Goal: Task Accomplishment & Management: Manage account settings

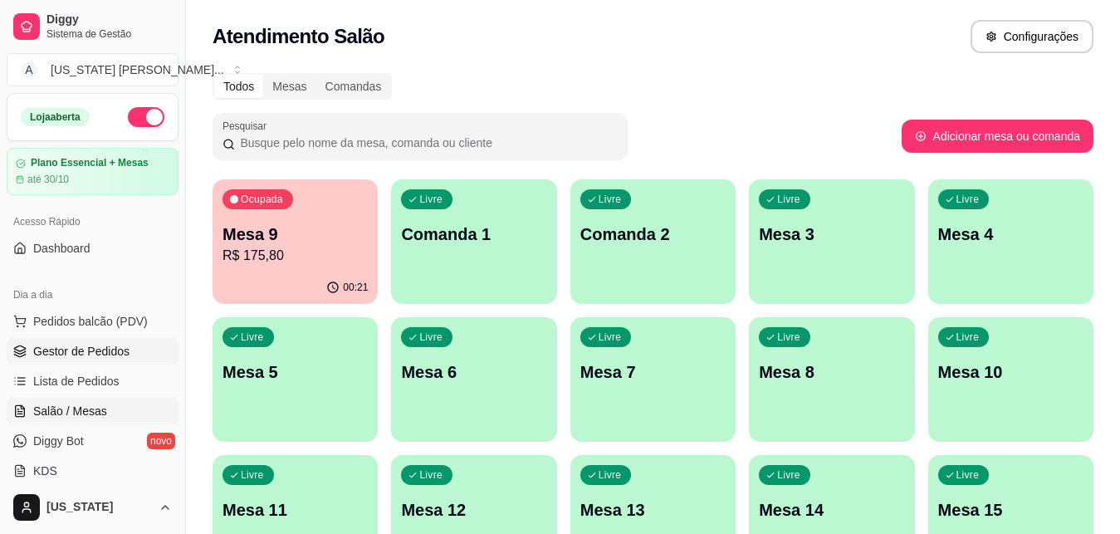
click at [79, 351] on span "Gestor de Pedidos" at bounding box center [81, 351] width 96 height 17
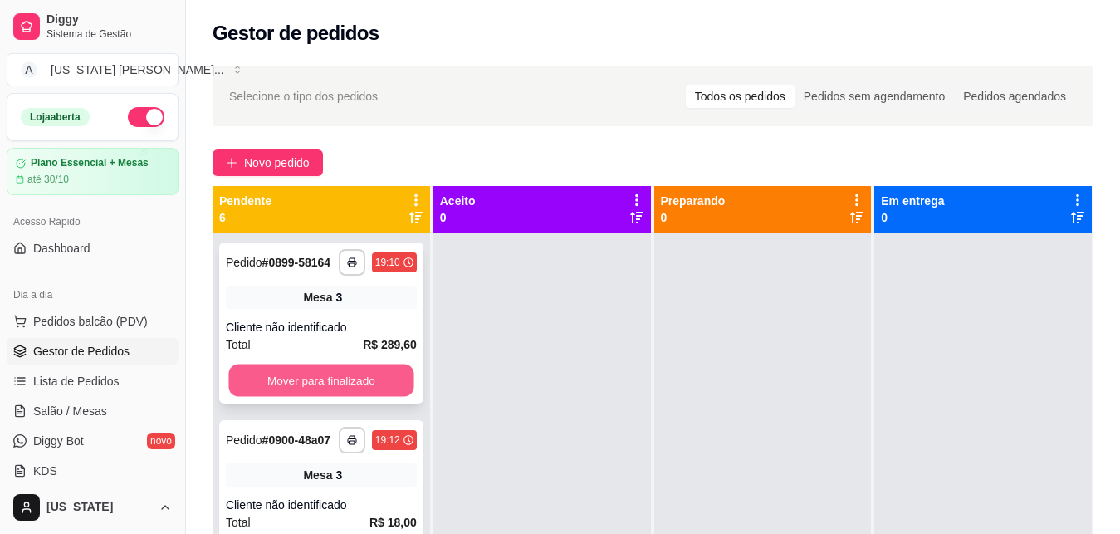
click at [253, 397] on button "Mover para finalizado" at bounding box center [320, 381] width 185 height 32
click at [305, 397] on button "Mover para finalizado" at bounding box center [321, 380] width 191 height 33
click at [305, 397] on button "Mover para finalizado" at bounding box center [320, 381] width 185 height 32
click at [306, 385] on button "Mover para finalizado" at bounding box center [321, 380] width 191 height 33
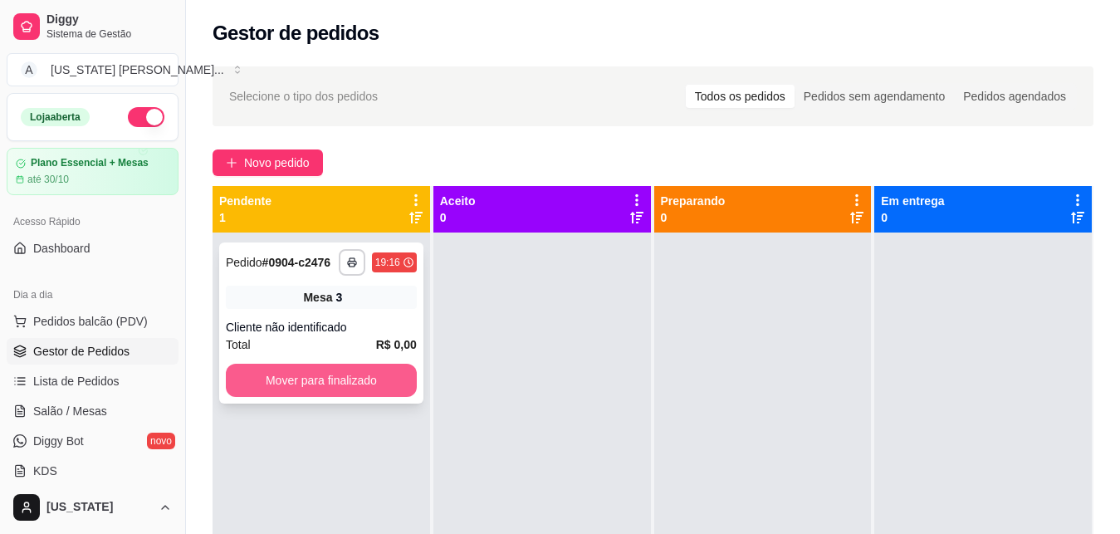
click at [304, 384] on button "Mover para finalizado" at bounding box center [321, 380] width 191 height 33
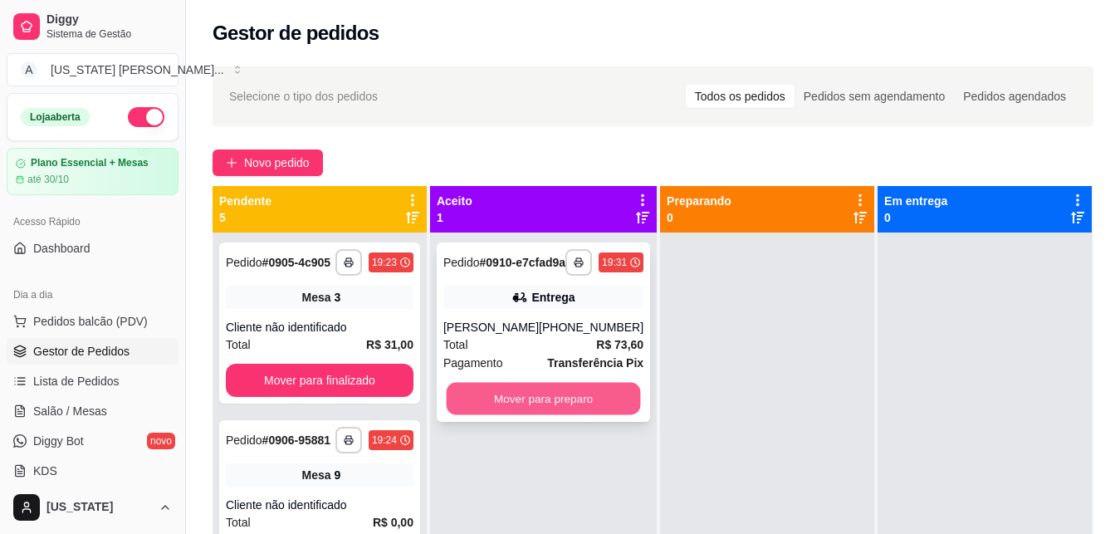
click at [515, 409] on button "Mover para preparo" at bounding box center [544, 399] width 194 height 32
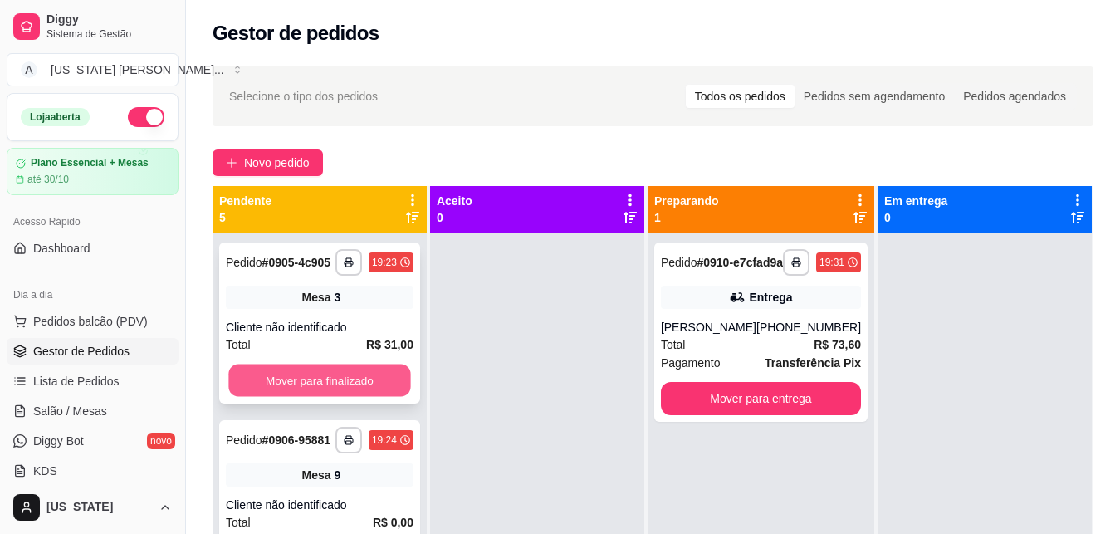
click at [346, 389] on button "Mover para finalizado" at bounding box center [319, 381] width 182 height 32
click at [336, 391] on button "Mover para finalizado" at bounding box center [319, 381] width 182 height 32
click at [341, 397] on button "Mover para finalizado" at bounding box center [319, 381] width 182 height 32
click at [326, 376] on button "Mover para finalizado" at bounding box center [319, 381] width 182 height 32
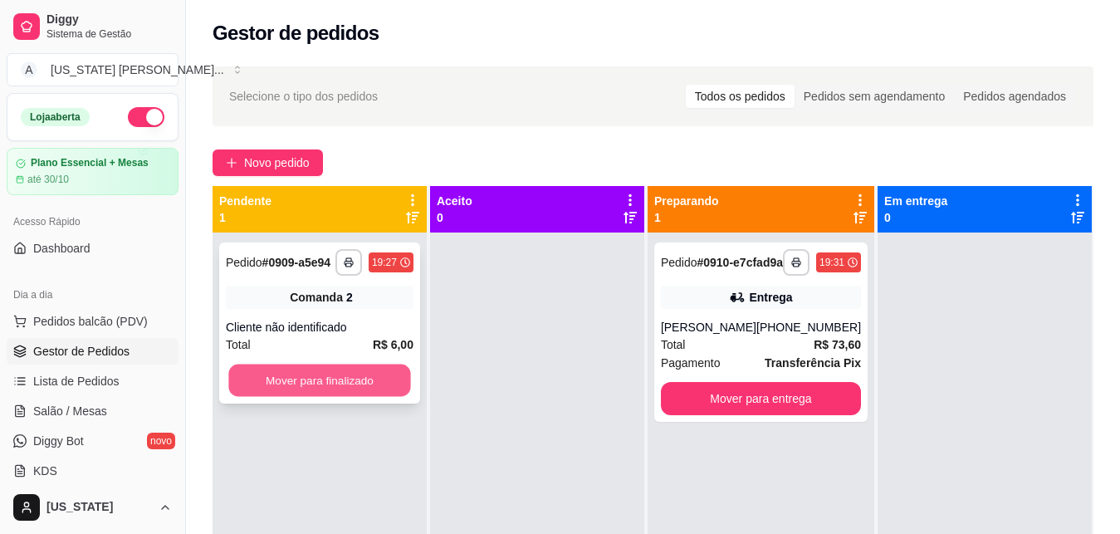
click at [332, 382] on button "Mover para finalizado" at bounding box center [319, 381] width 182 height 32
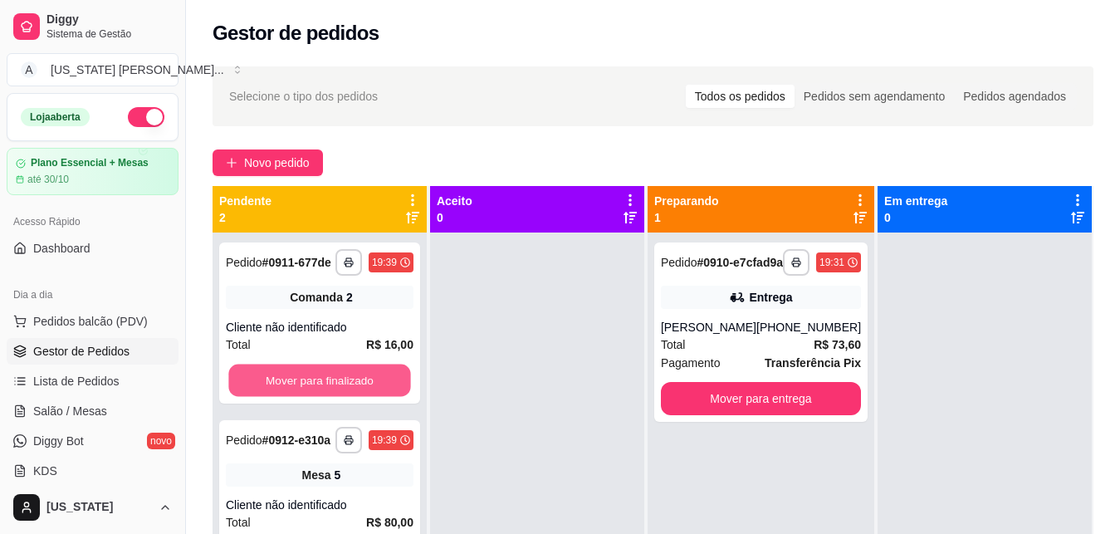
click at [332, 382] on button "Mover para finalizado" at bounding box center [319, 381] width 182 height 32
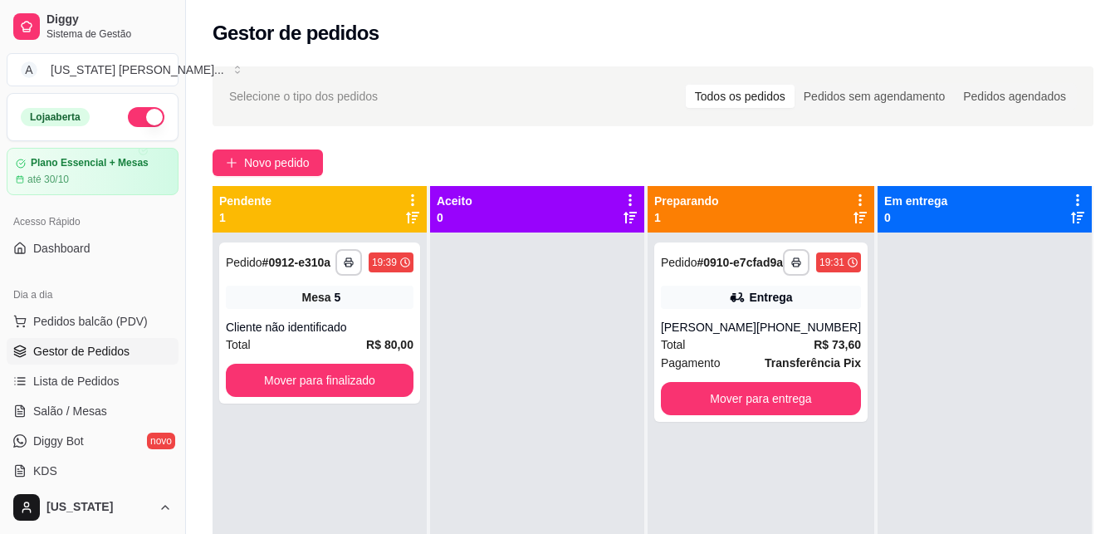
click at [332, 382] on button "Mover para finalizado" at bounding box center [320, 380] width 188 height 33
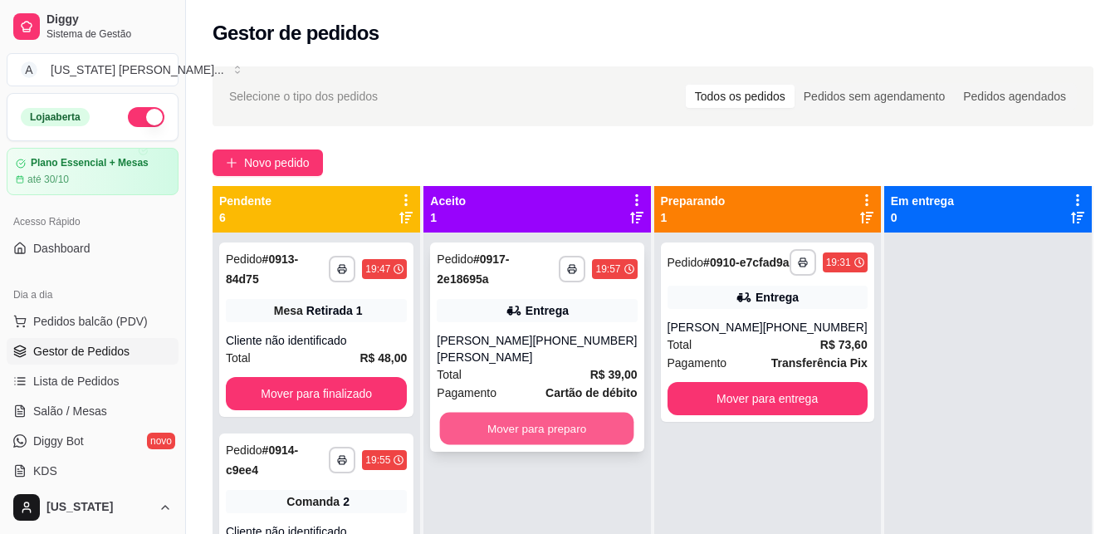
click at [546, 427] on button "Mover para preparo" at bounding box center [537, 429] width 194 height 32
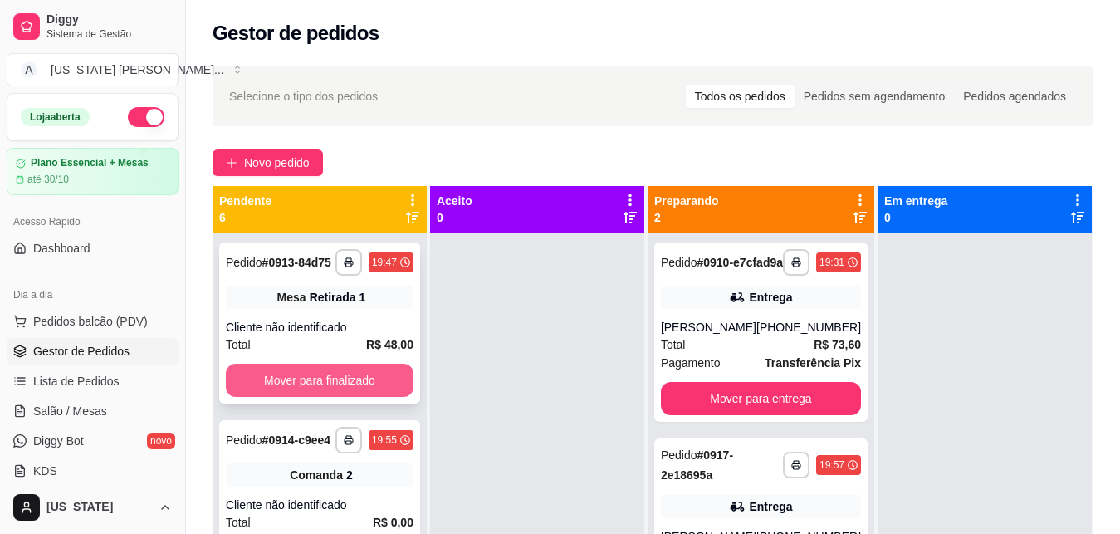
click at [358, 397] on button "Mover para finalizado" at bounding box center [320, 380] width 188 height 33
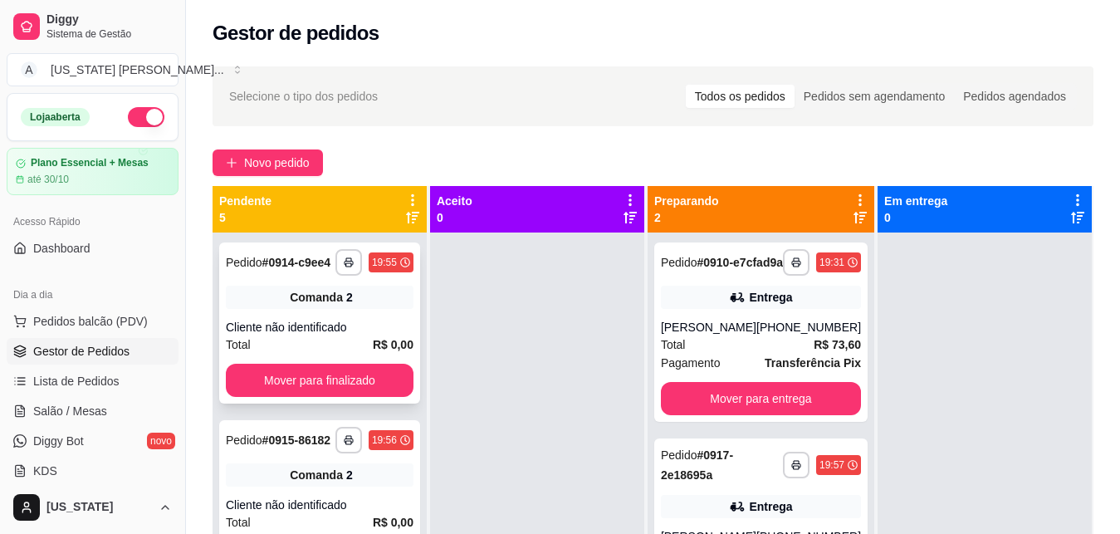
click at [360, 397] on button "Mover para finalizado" at bounding box center [320, 380] width 188 height 33
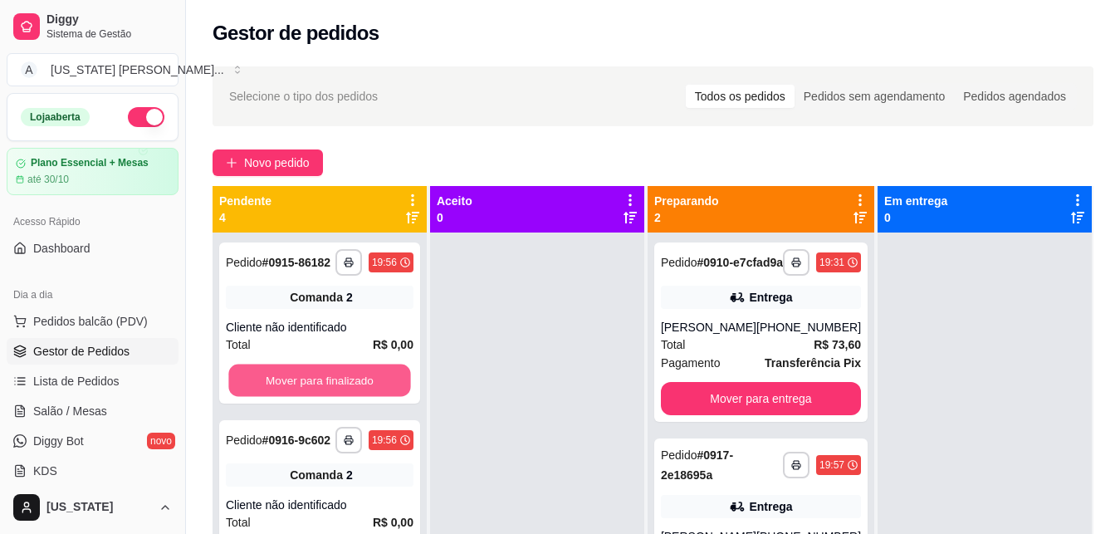
click at [360, 397] on button "Mover para finalizado" at bounding box center [319, 381] width 182 height 32
click at [361, 397] on div "Mover para finalizado" at bounding box center [320, 380] width 188 height 33
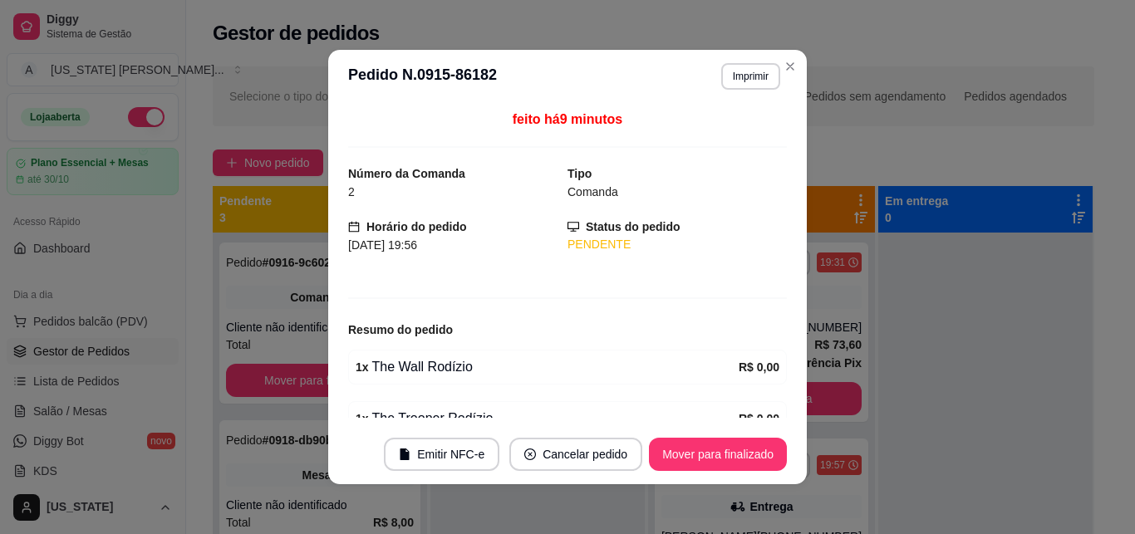
click at [361, 400] on div "feito há 9 minutos Número da Comanda 2 Tipo Comanda Horário do pedido [DATE] 19…" at bounding box center [567, 264] width 439 height 308
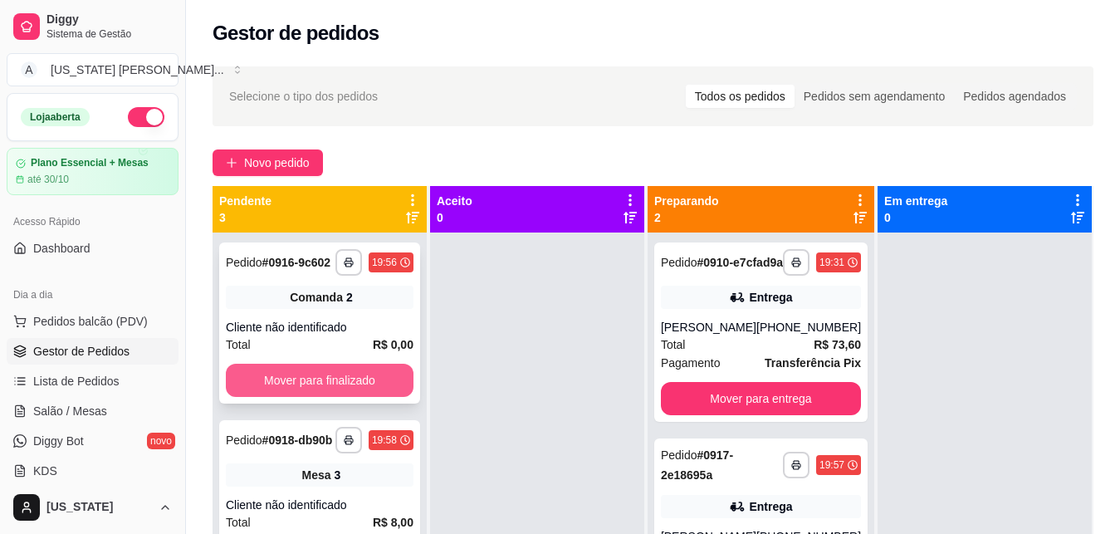
click at [316, 380] on button "Mover para finalizado" at bounding box center [320, 380] width 188 height 33
click at [316, 390] on button "Mover para finalizado" at bounding box center [320, 380] width 188 height 33
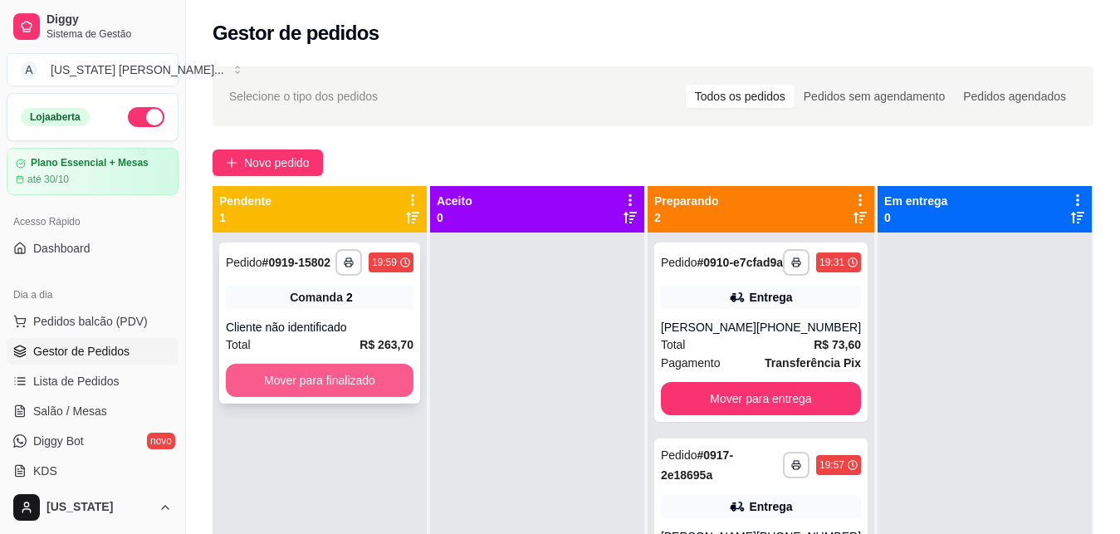
click at [335, 385] on button "Mover para finalizado" at bounding box center [320, 380] width 188 height 33
click at [356, 369] on button "Mover para finalizado" at bounding box center [320, 380] width 188 height 33
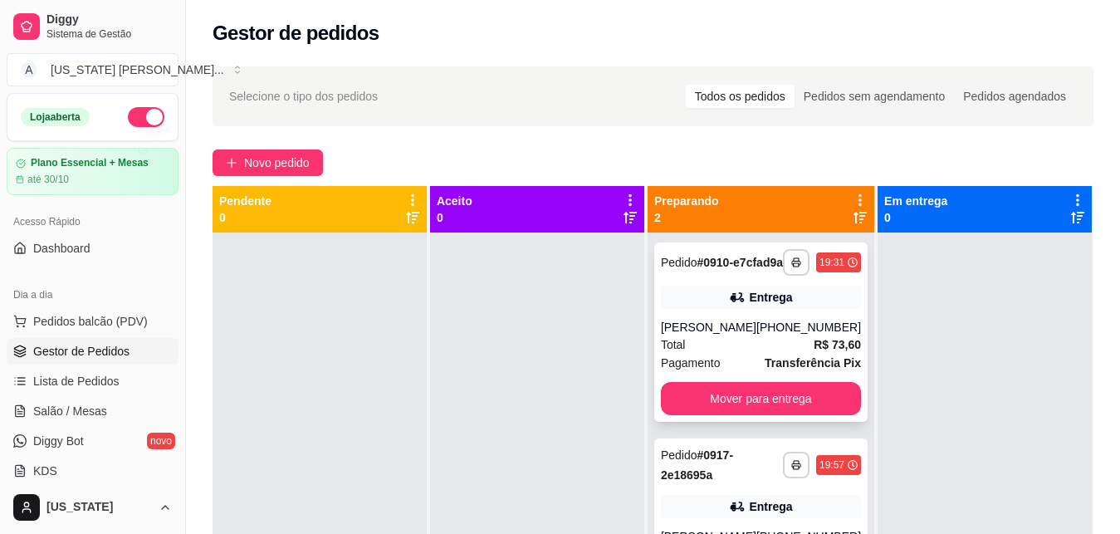
click at [692, 370] on span "Pagamento" at bounding box center [691, 363] width 60 height 18
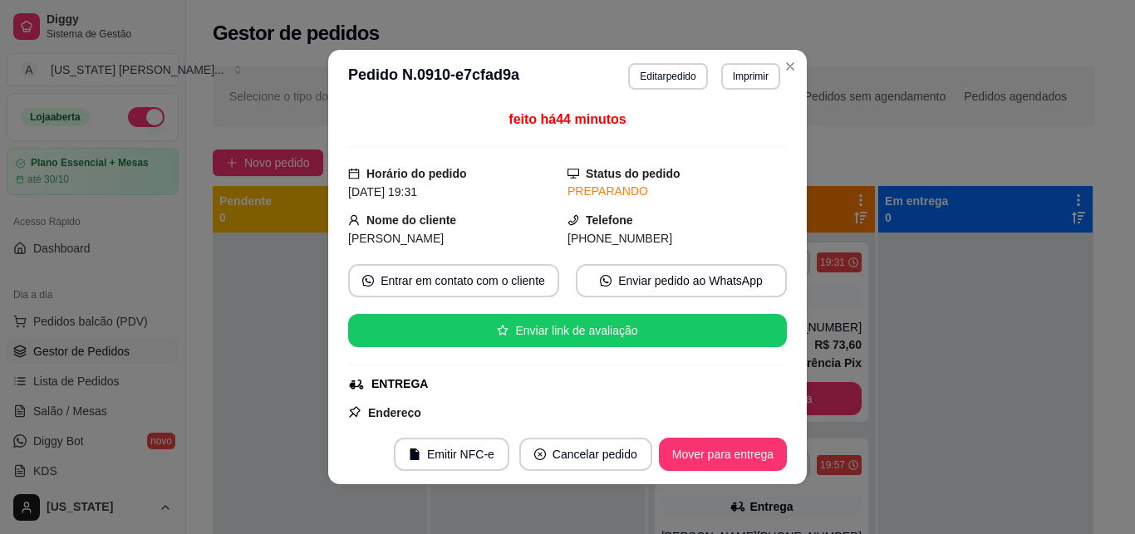
click at [782, 125] on div "feito há 44 minutos Horário do pedido [DATE] 19:31 Status do pedido PREPARANDO …" at bounding box center [567, 263] width 478 height 321
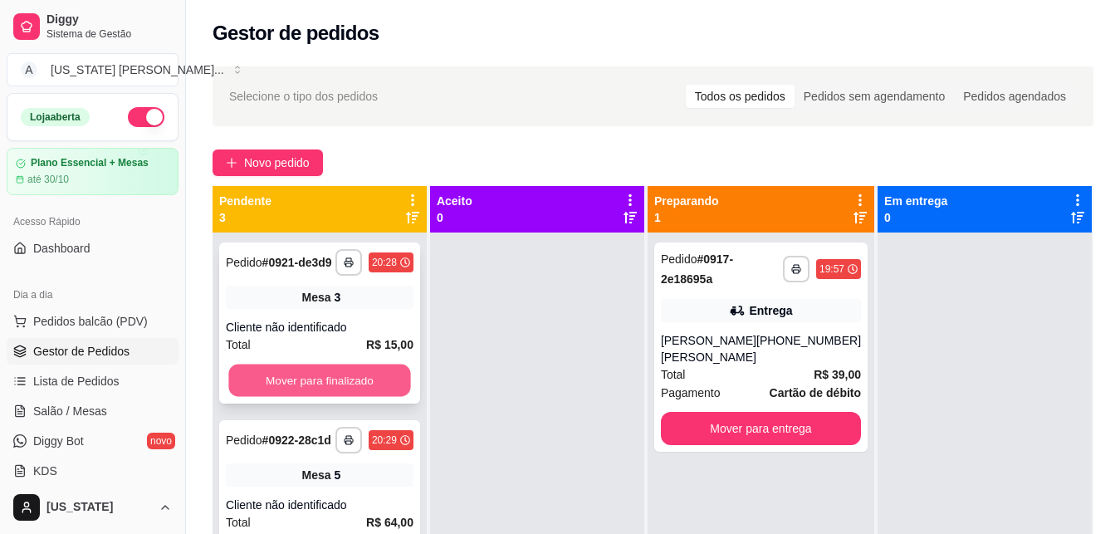
click at [370, 394] on button "Mover para finalizado" at bounding box center [319, 381] width 182 height 32
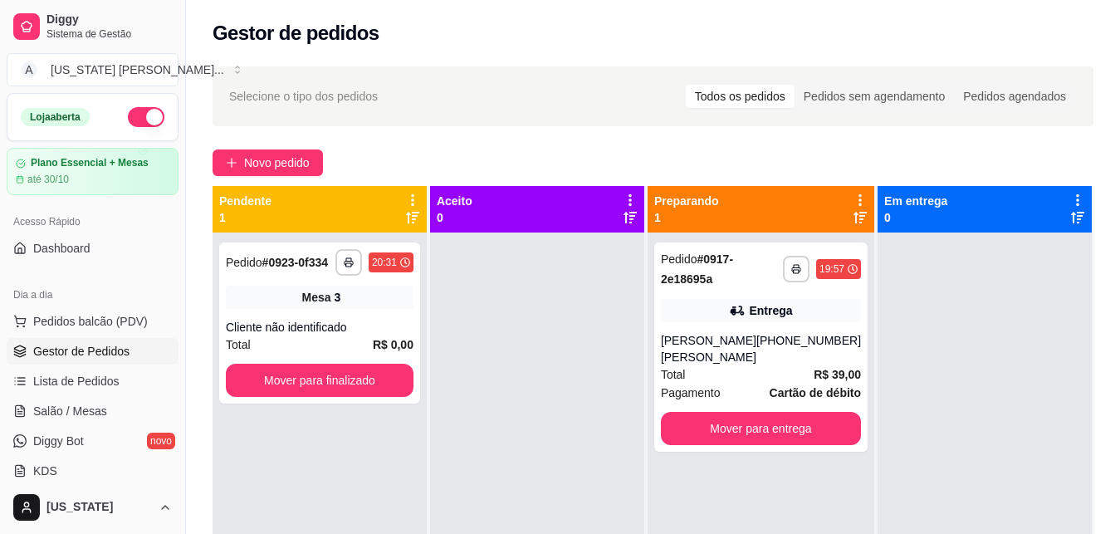
click at [370, 394] on button "Mover para finalizado" at bounding box center [320, 380] width 188 height 33
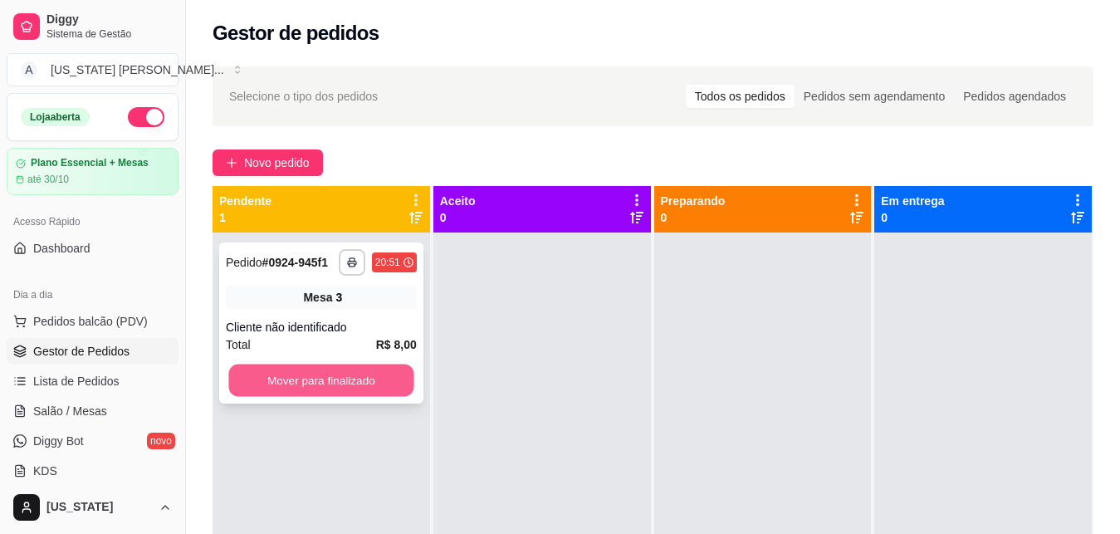
click at [375, 366] on button "Mover para finalizado" at bounding box center [320, 381] width 185 height 32
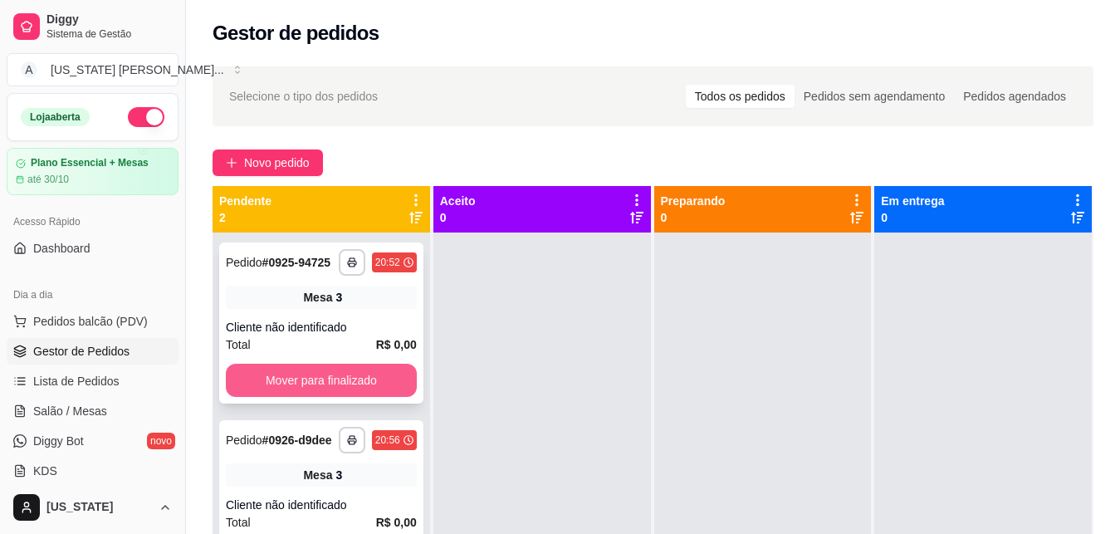
click at [379, 370] on button "Mover para finalizado" at bounding box center [321, 380] width 191 height 33
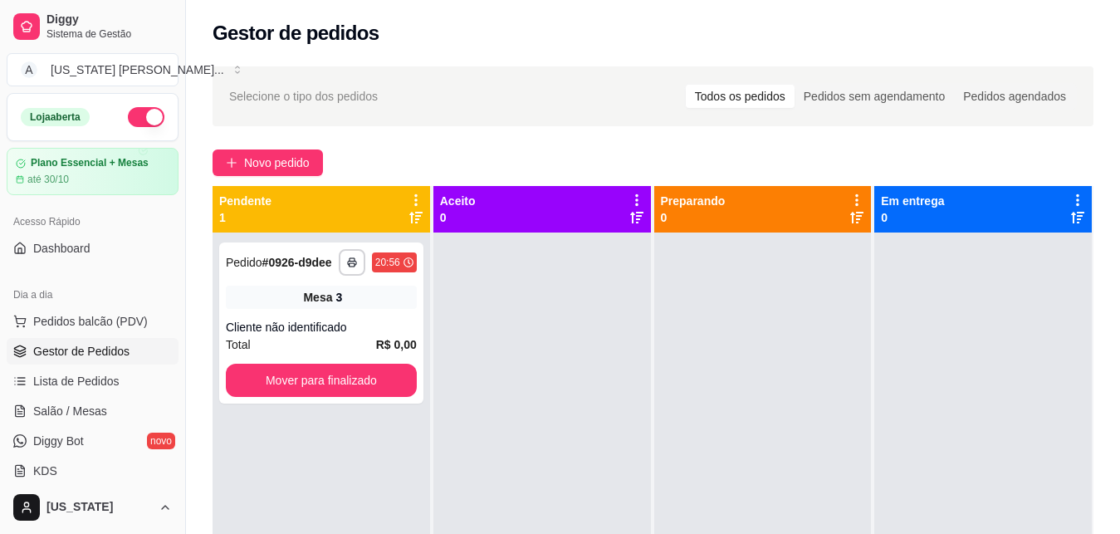
click at [375, 369] on button "Mover para finalizado" at bounding box center [321, 380] width 191 height 33
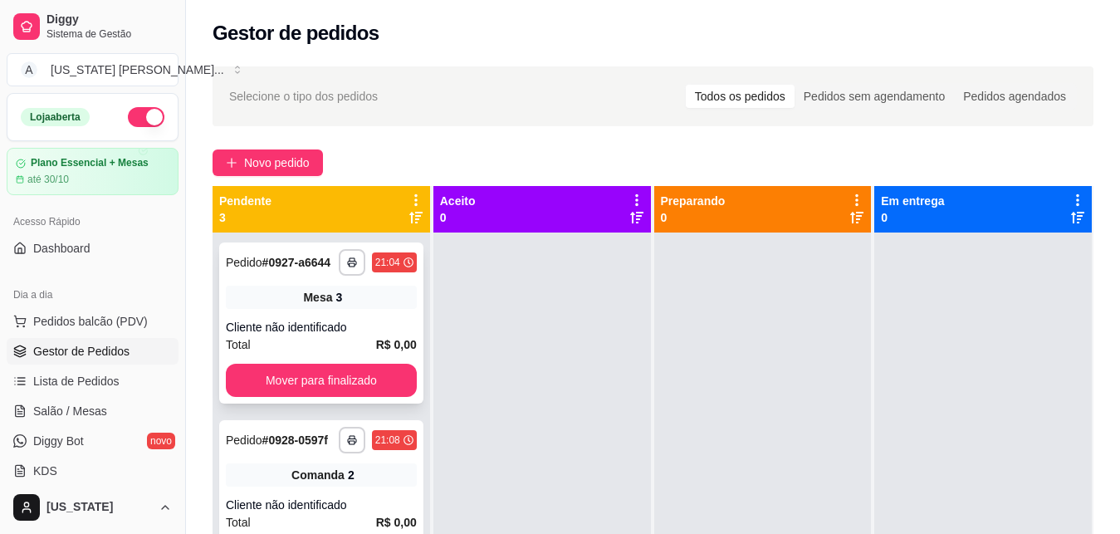
click at [318, 354] on div "Total R$ 0,00" at bounding box center [321, 345] width 191 height 18
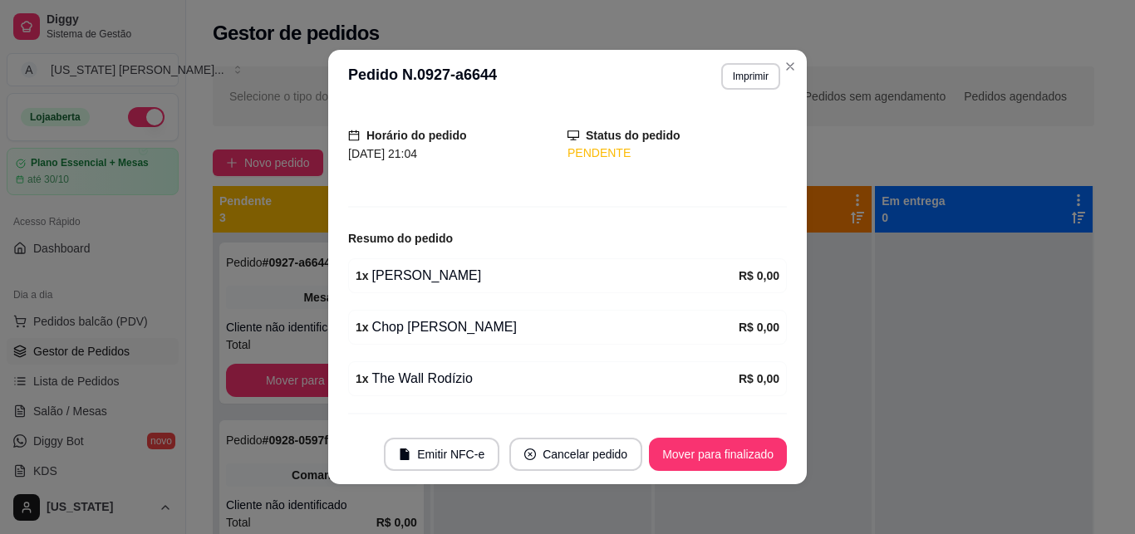
scroll to position [91, 0]
click at [704, 442] on button "Mover para finalizado" at bounding box center [718, 454] width 138 height 33
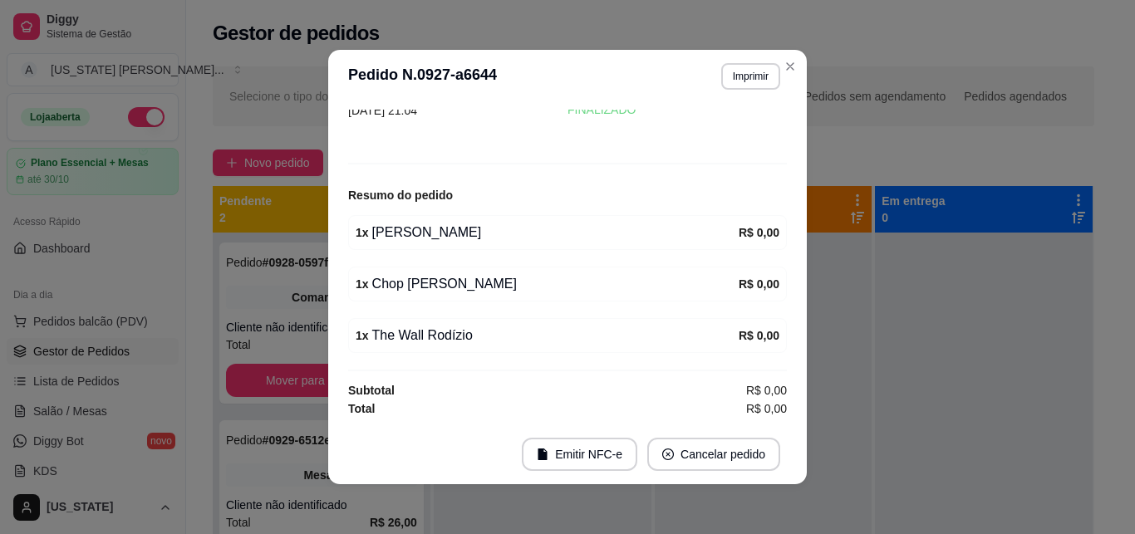
scroll to position [36, 0]
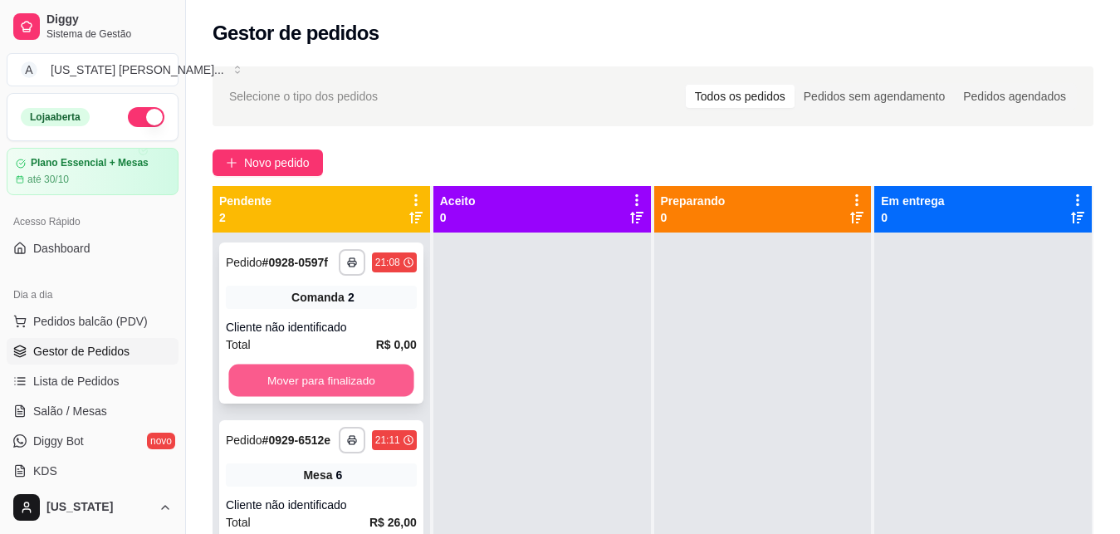
click at [312, 365] on button "Mover para finalizado" at bounding box center [320, 381] width 185 height 32
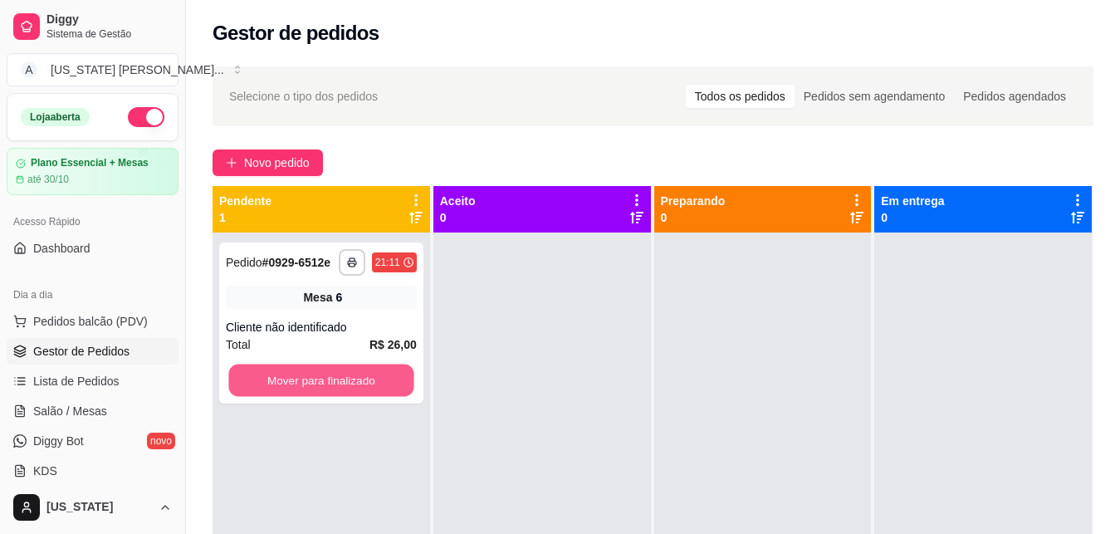
click at [312, 365] on button "Mover para finalizado" at bounding box center [320, 381] width 185 height 32
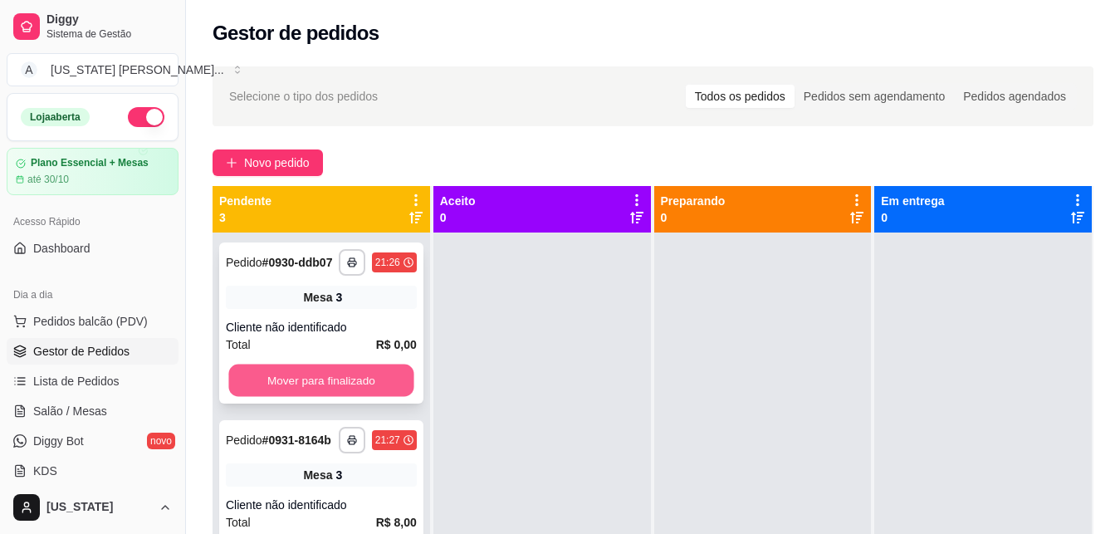
click at [305, 383] on button "Mover para finalizado" at bounding box center [320, 381] width 185 height 32
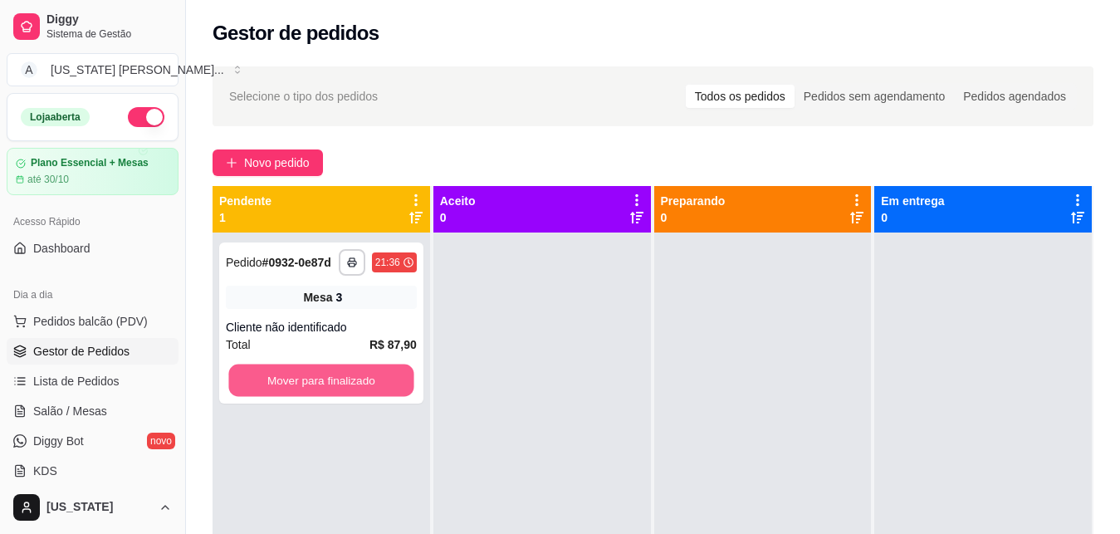
click at [305, 383] on button "Mover para finalizado" at bounding box center [320, 381] width 185 height 32
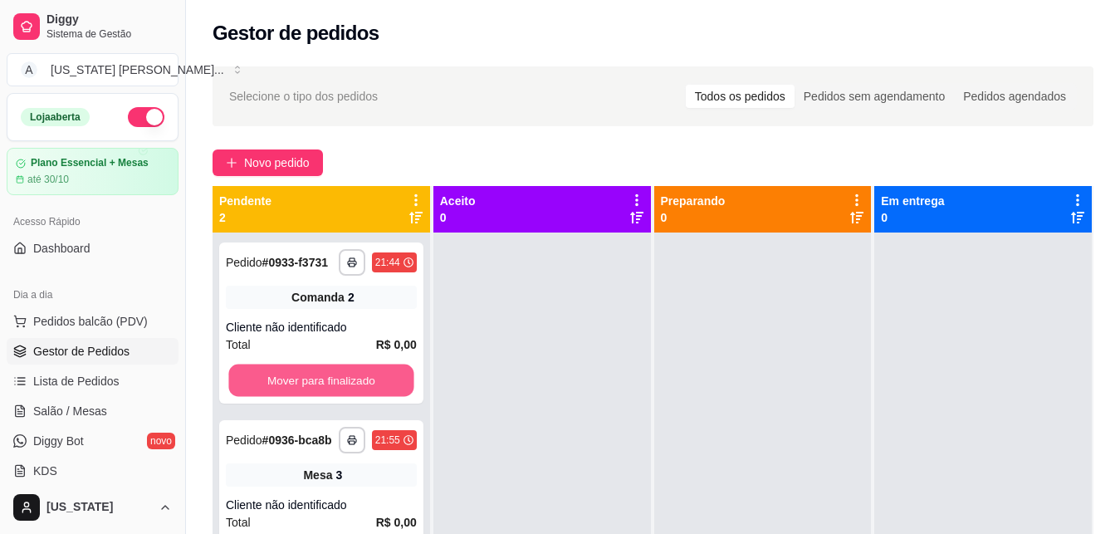
click at [311, 386] on button "Mover para finalizado" at bounding box center [320, 381] width 185 height 32
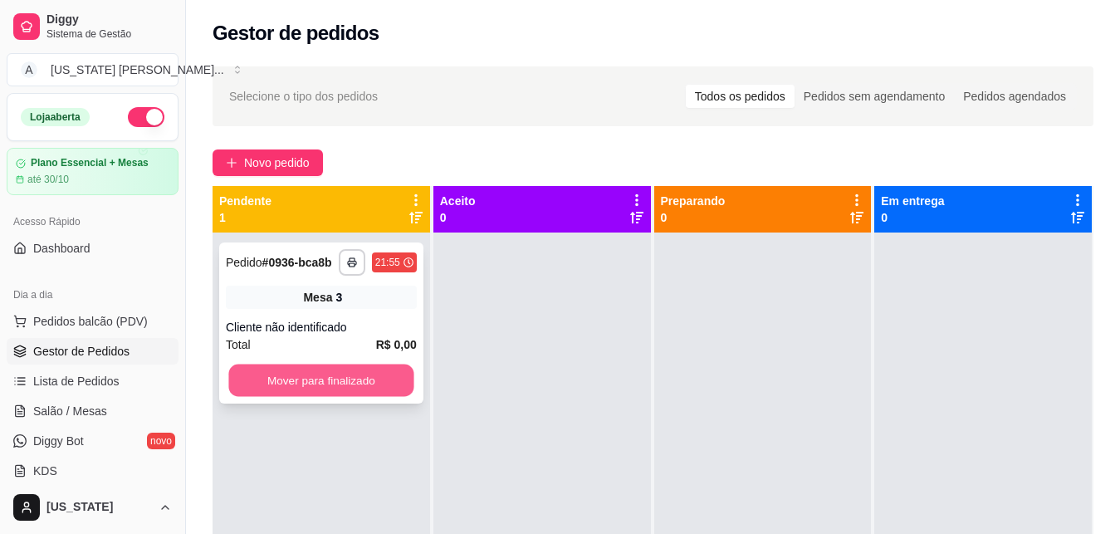
click at [310, 384] on button "Mover para finalizado" at bounding box center [320, 381] width 185 height 32
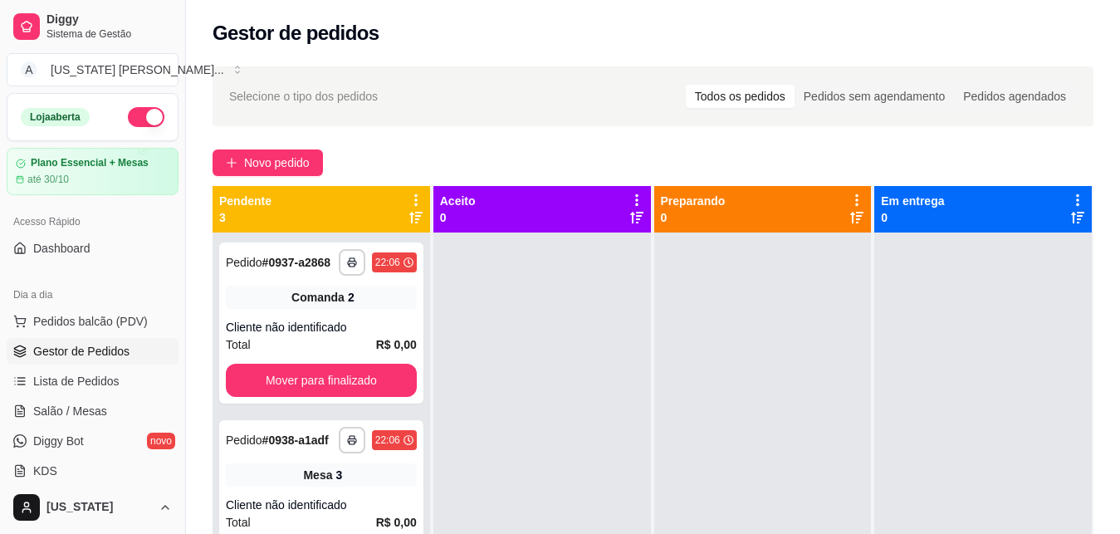
click at [310, 384] on button "Mover para finalizado" at bounding box center [321, 380] width 191 height 33
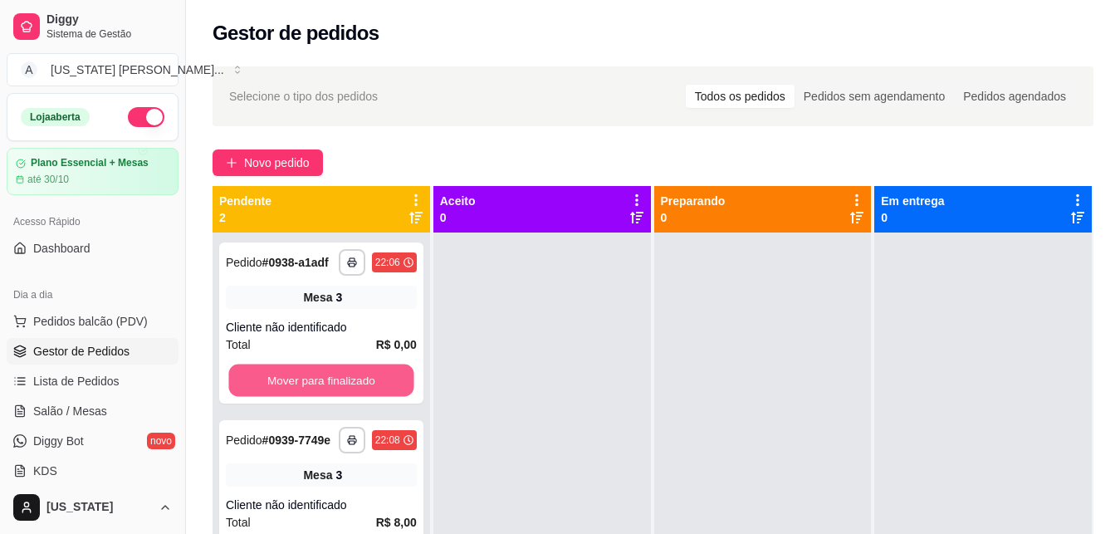
click at [316, 383] on button "Mover para finalizado" at bounding box center [320, 381] width 185 height 32
click at [316, 383] on div "Mover para finalizado" at bounding box center [321, 380] width 191 height 33
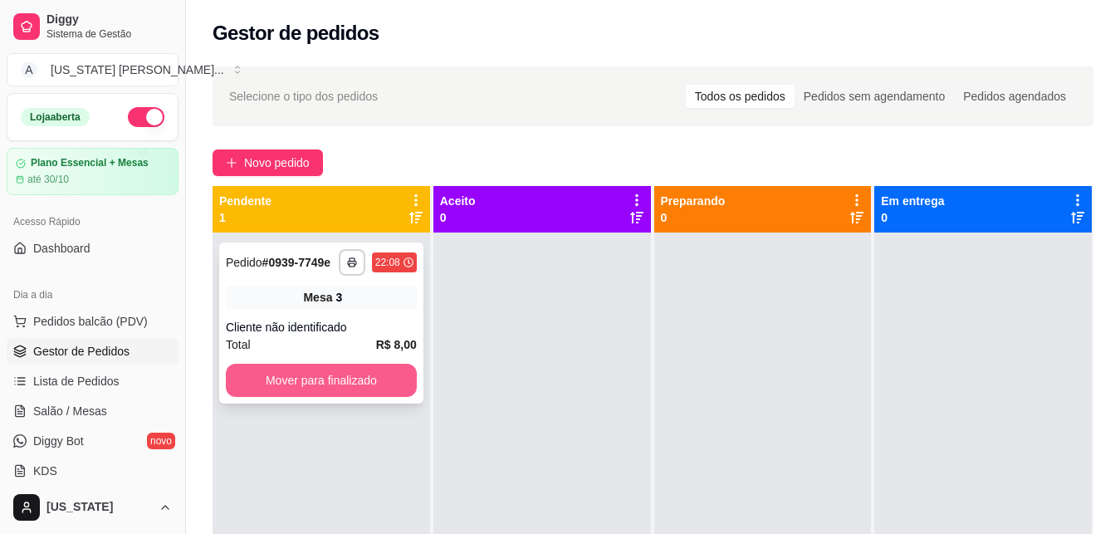
click at [321, 387] on button "Mover para finalizado" at bounding box center [321, 380] width 191 height 33
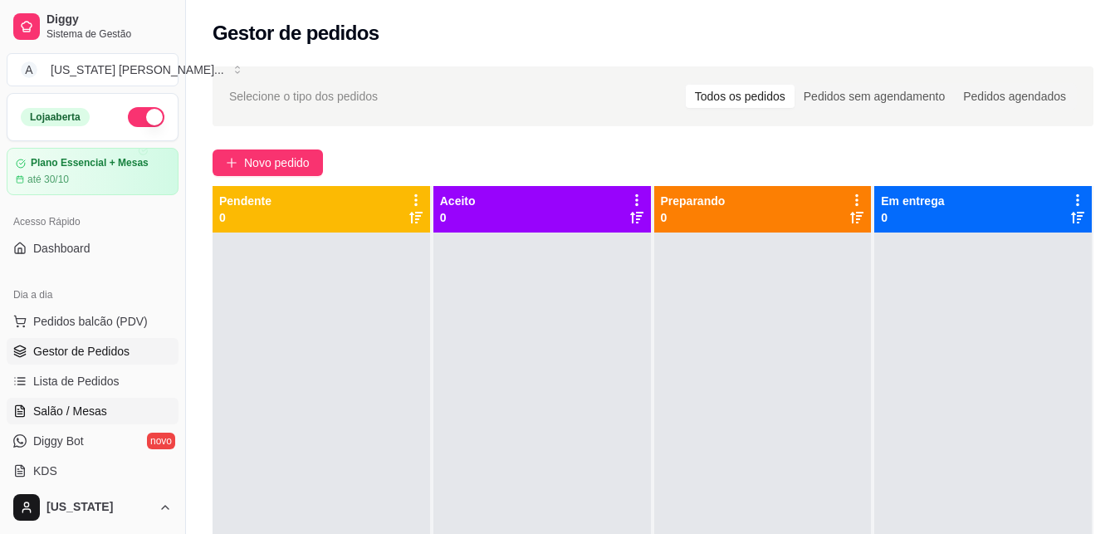
click at [72, 419] on link "Salão / Mesas" at bounding box center [93, 411] width 172 height 27
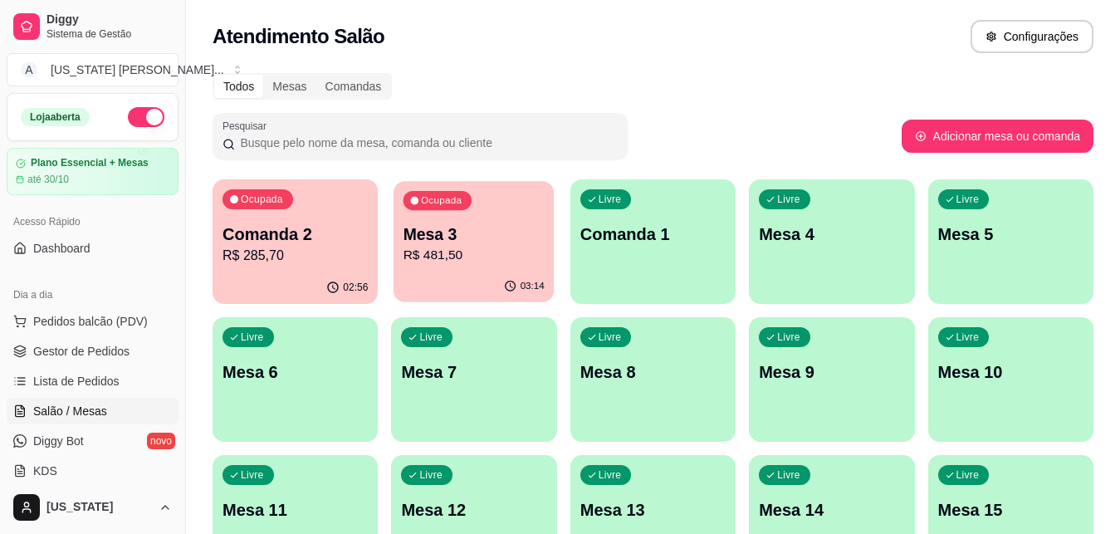
click at [435, 245] on p "Mesa 3" at bounding box center [474, 234] width 141 height 22
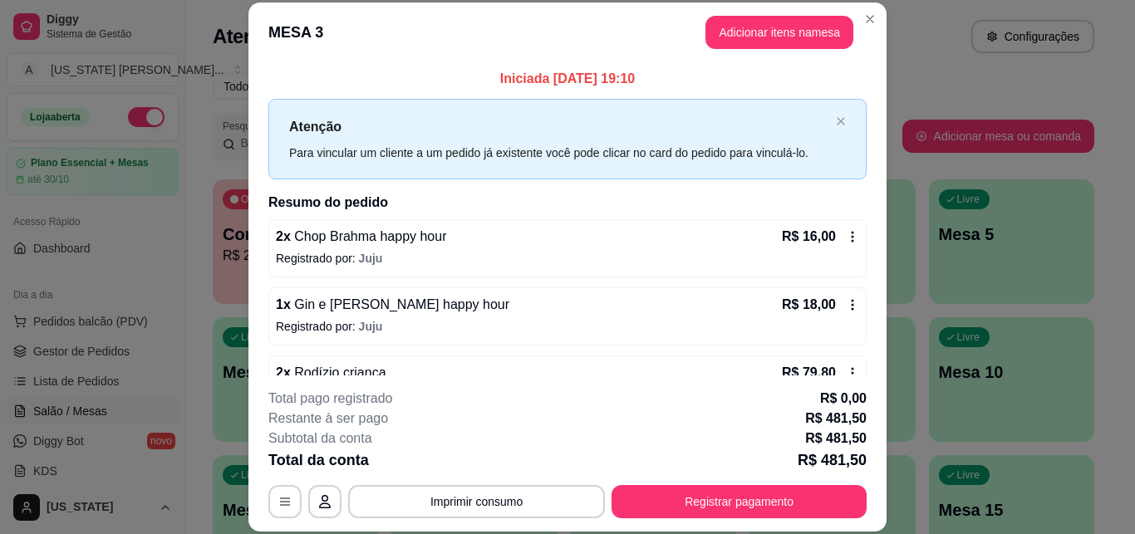
click at [846, 309] on icon at bounding box center [852, 304] width 13 height 13
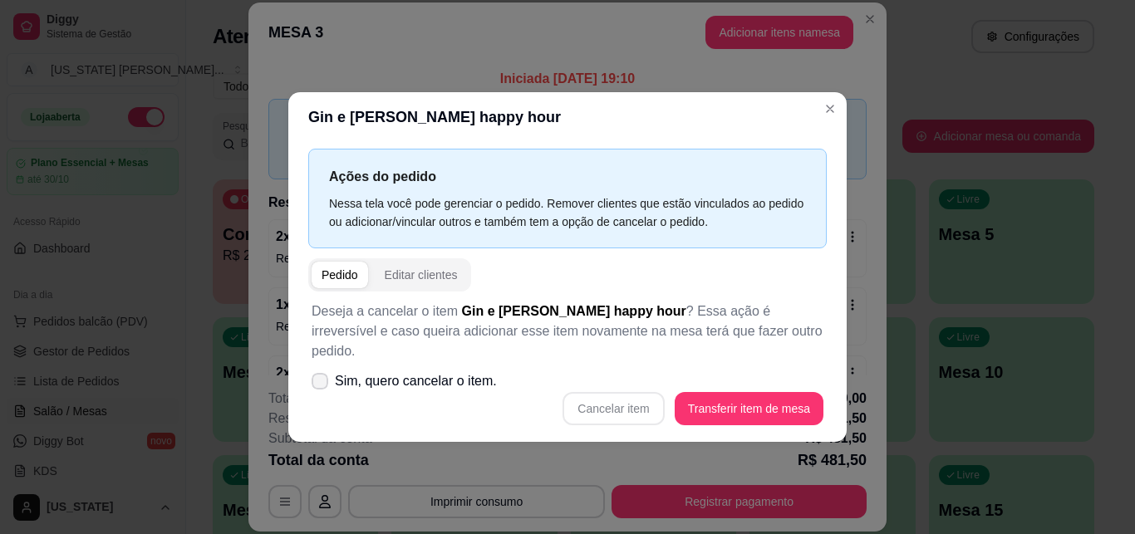
click at [315, 376] on icon at bounding box center [319, 381] width 13 height 10
click at [315, 384] on input "Sim, quero cancelar o item." at bounding box center [316, 389] width 11 height 11
checkbox input "true"
click at [626, 409] on button "Cancelar item" at bounding box center [613, 408] width 99 height 32
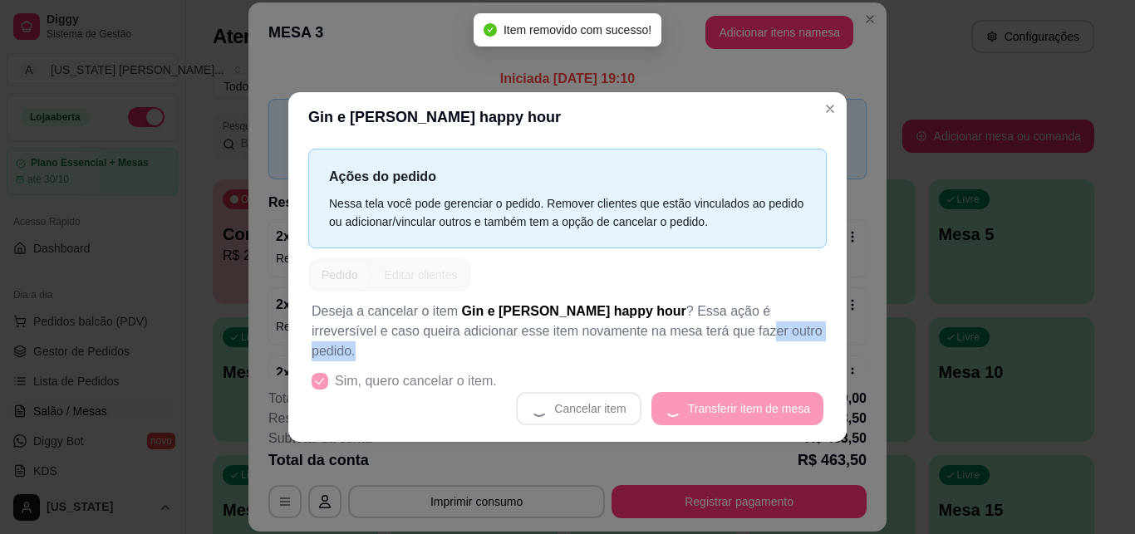
drag, startPoint x: 626, startPoint y: 412, endPoint x: 675, endPoint y: 317, distance: 106.6
click at [675, 317] on div "Deseja a cancelar o item Gin e Amora happy hour ? Essa ação é irreversível e ca…" at bounding box center [567, 364] width 518 height 144
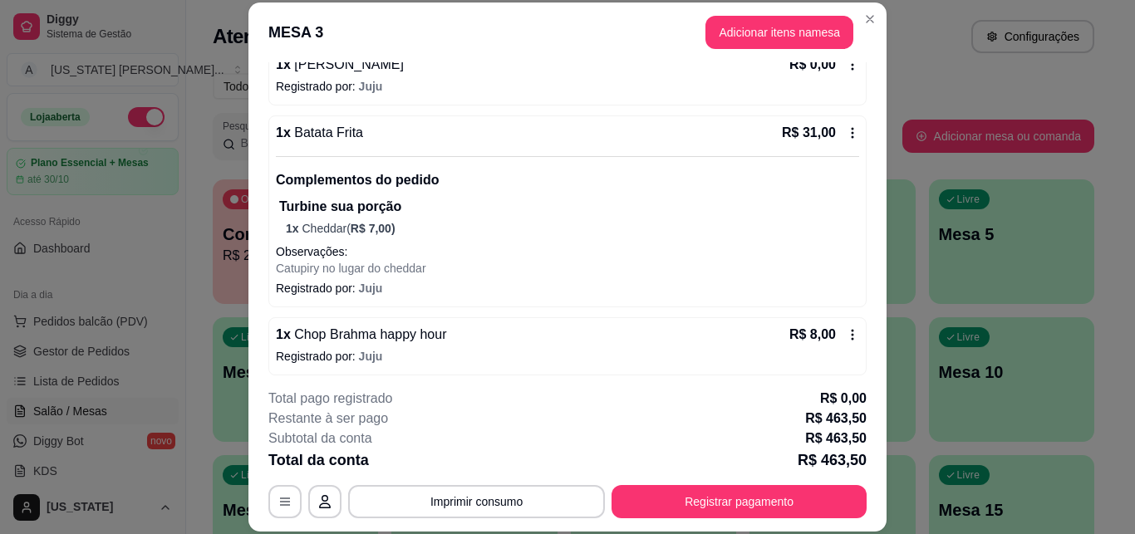
scroll to position [1631, 0]
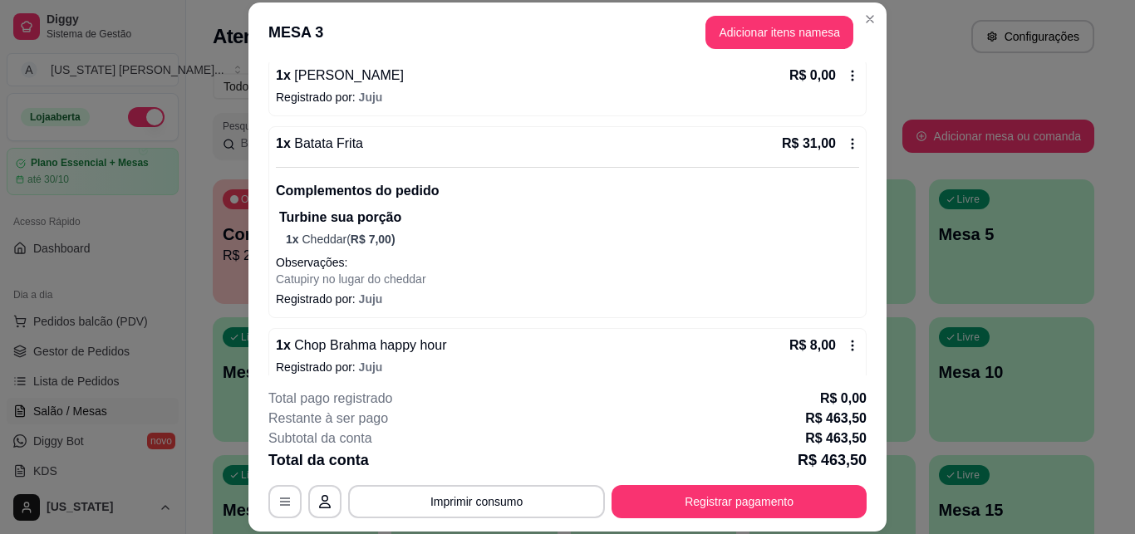
click at [846, 140] on icon at bounding box center [852, 143] width 13 height 13
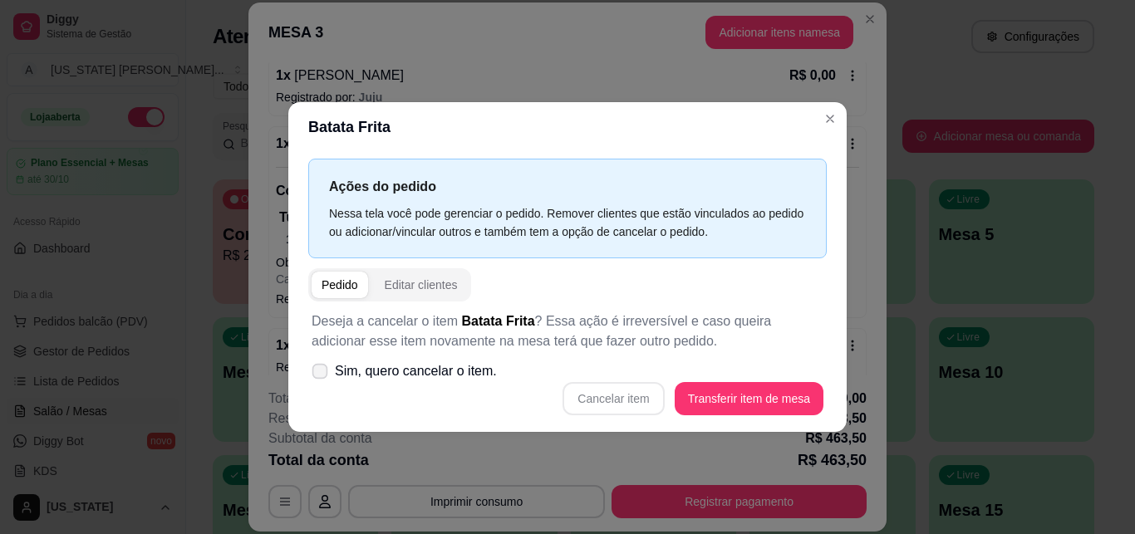
click at [320, 376] on span at bounding box center [320, 371] width 16 height 16
click at [320, 376] on input "Sim, quero cancelar o item." at bounding box center [316, 379] width 11 height 11
checkbox input "true"
click at [591, 400] on button "Cancelar item" at bounding box center [612, 398] width 101 height 33
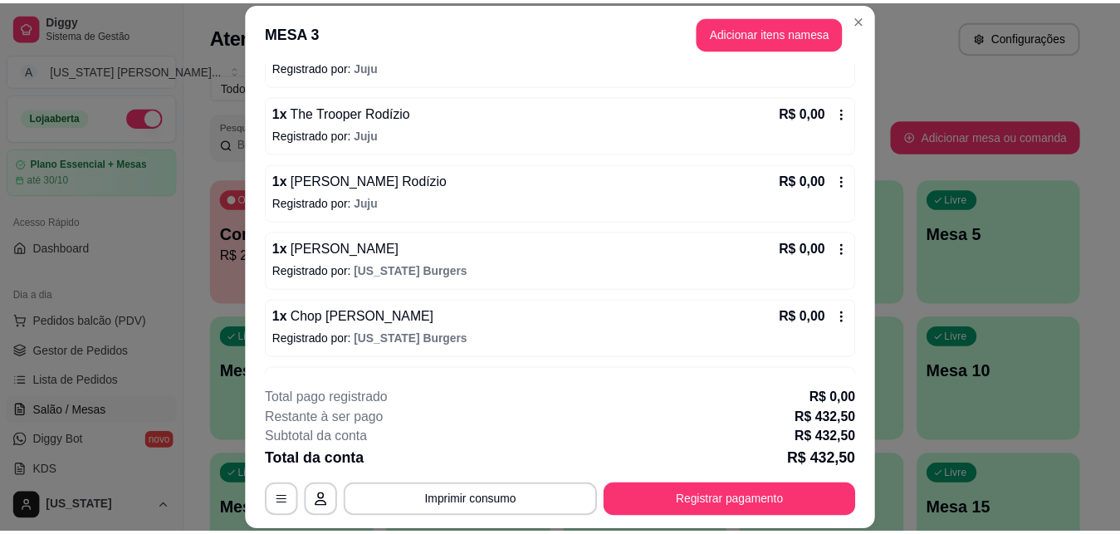
scroll to position [2372, 0]
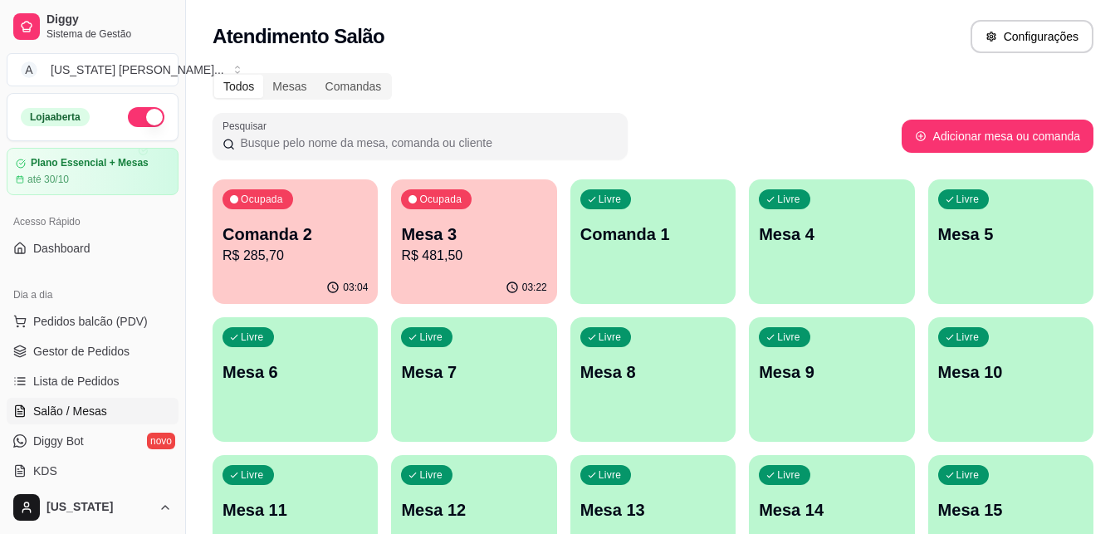
click at [726, 104] on div "Todos Mesas Comandas Pesquisar Adicionar mesa ou comanda Ocupada Comanda 2 R$ 2…" at bounding box center [653, 469] width 934 height 812
